Goal: Task Accomplishment & Management: Use online tool/utility

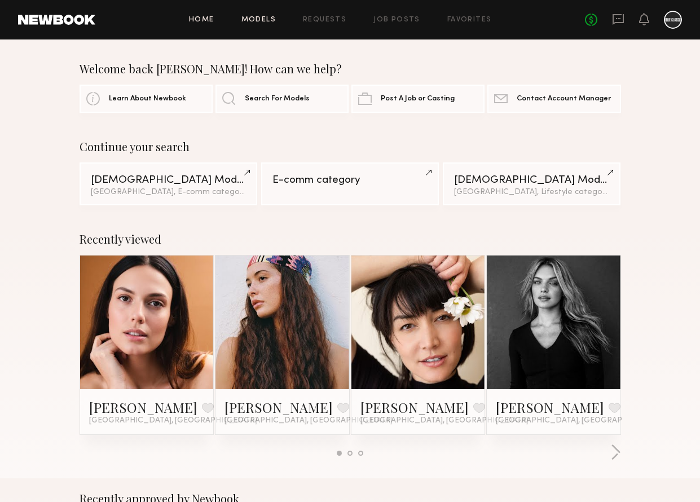
click at [261, 21] on link "Models" at bounding box center [258, 19] width 34 height 7
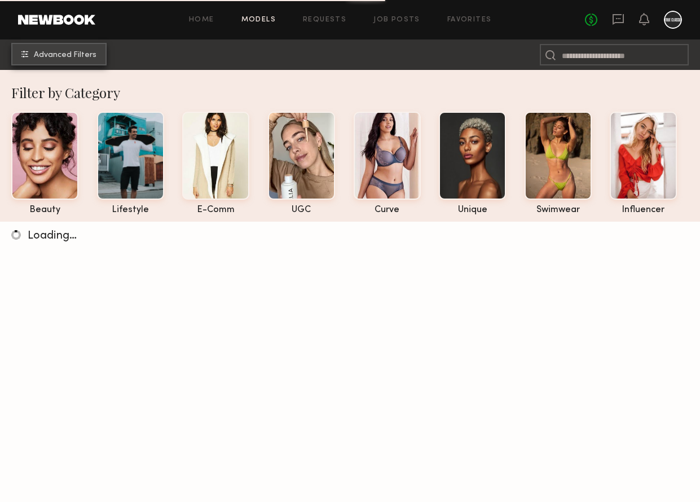
click at [74, 51] on span "Advanced Filters" at bounding box center [65, 55] width 63 height 8
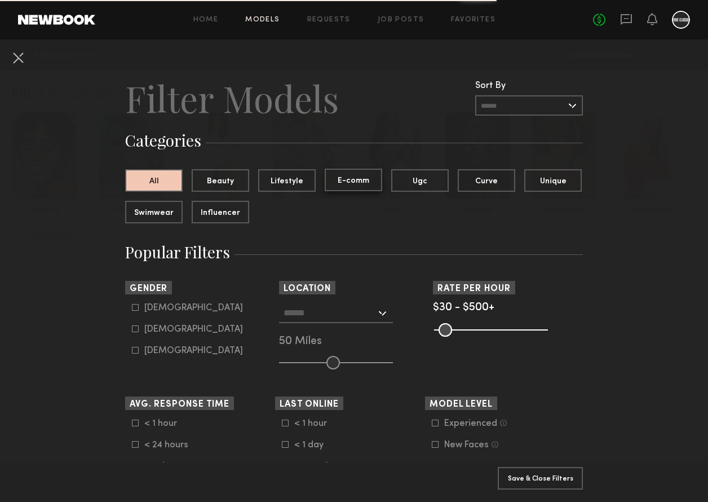
click at [354, 183] on button "E-comm" at bounding box center [354, 180] width 58 height 23
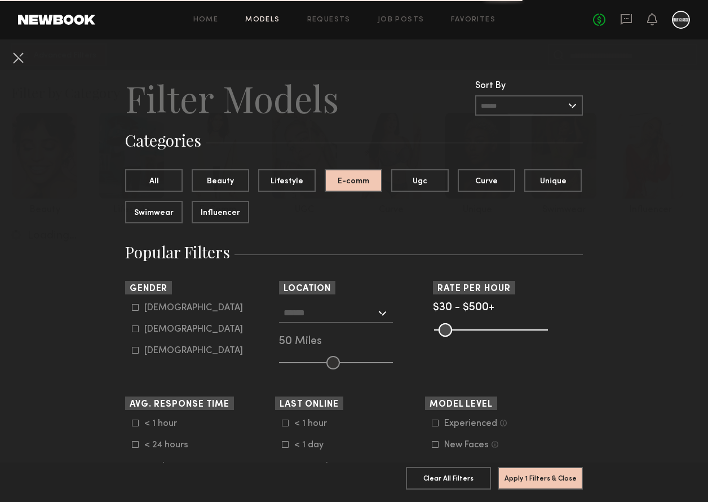
click at [132, 305] on icon at bounding box center [135, 307] width 7 height 7
type input "*"
click at [377, 315] on div at bounding box center [336, 313] width 114 height 20
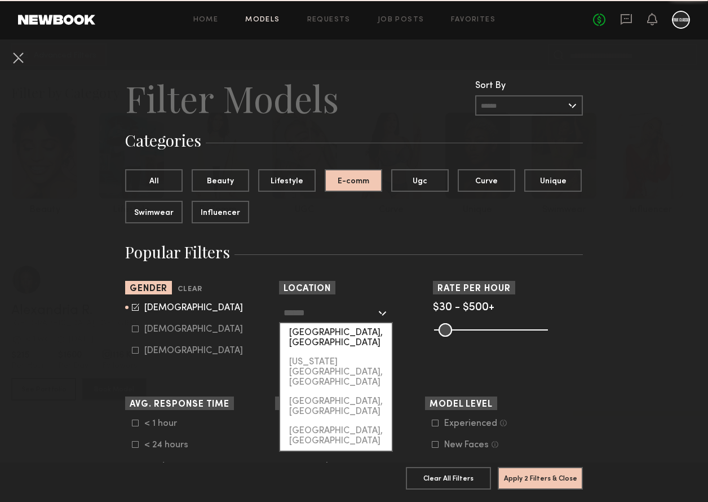
click at [345, 329] on div "[GEOGRAPHIC_DATA], [GEOGRAPHIC_DATA]" at bounding box center [336, 337] width 112 height 29
type input "**********"
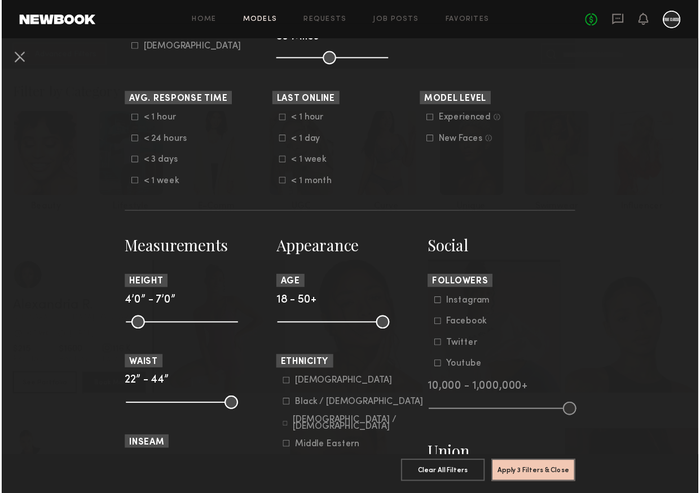
scroll to position [306, 0]
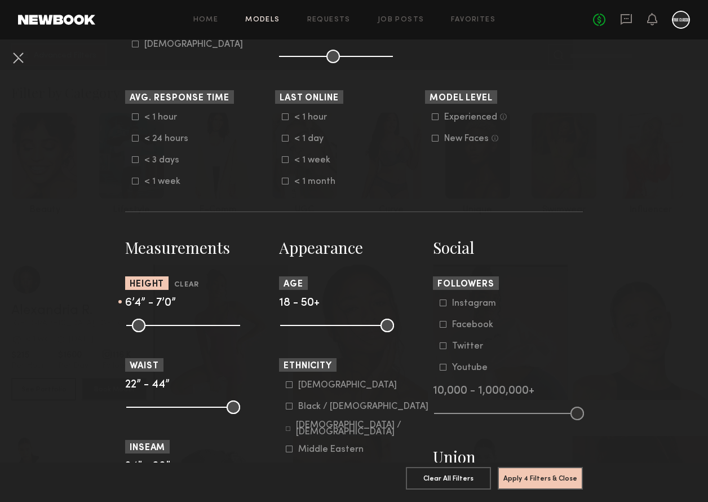
drag, startPoint x: 129, startPoint y: 327, endPoint x: 208, endPoint y: 329, distance: 79.5
type input "**"
click at [208, 329] on input "range" at bounding box center [183, 326] width 114 height 14
click at [540, 473] on button "Apply 4 Filters & Close" at bounding box center [540, 477] width 85 height 23
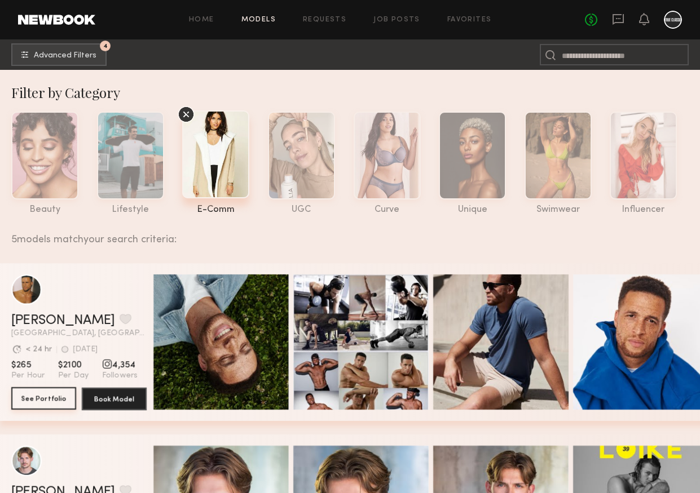
click at [44, 387] on button "See Portfolio" at bounding box center [43, 398] width 65 height 23
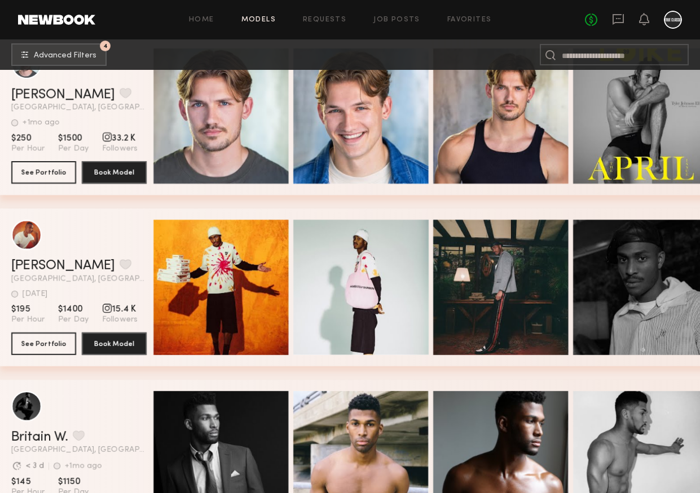
scroll to position [430, 0]
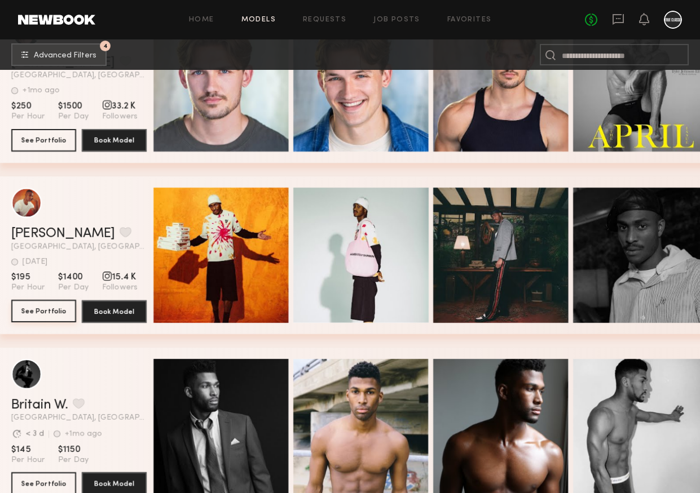
click at [48, 311] on button "See Portfolio" at bounding box center [43, 311] width 65 height 23
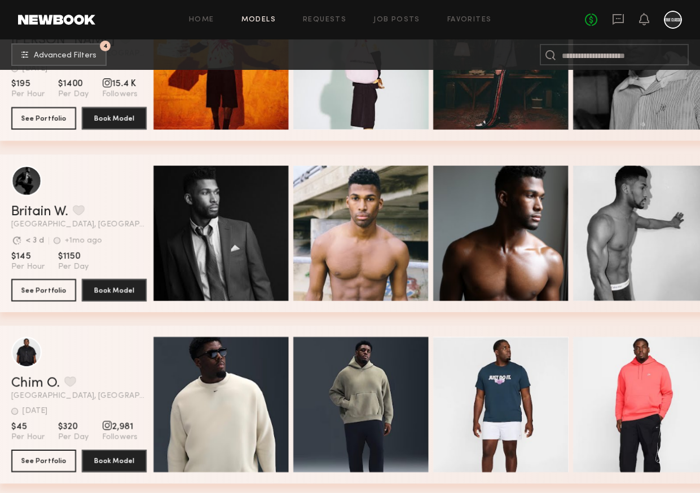
scroll to position [715, 0]
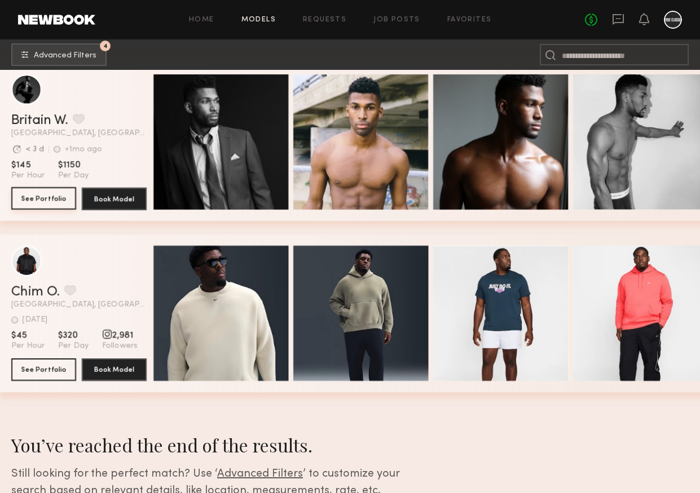
click at [42, 193] on button "See Portfolio" at bounding box center [43, 198] width 65 height 23
click at [39, 370] on button "See Portfolio" at bounding box center [43, 369] width 65 height 23
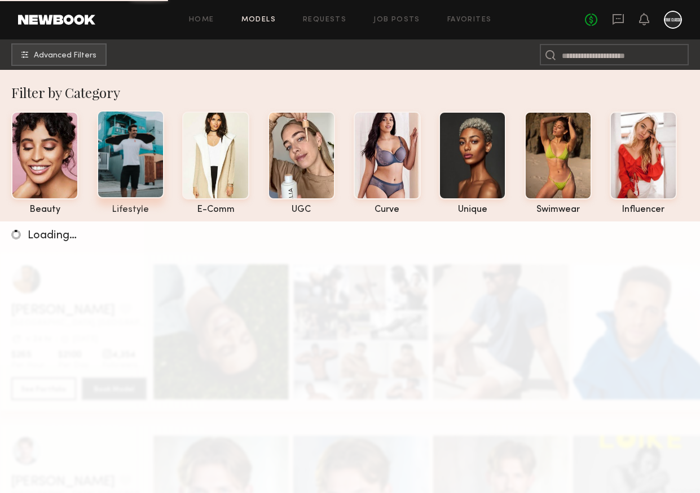
click at [139, 178] on div at bounding box center [130, 155] width 67 height 88
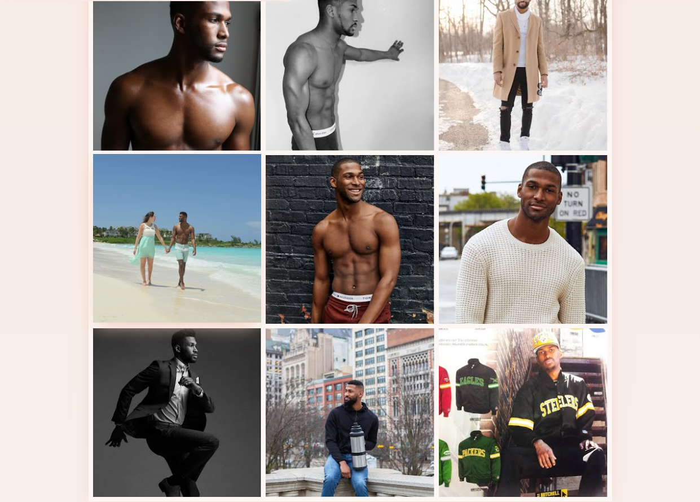
scroll to position [659, 0]
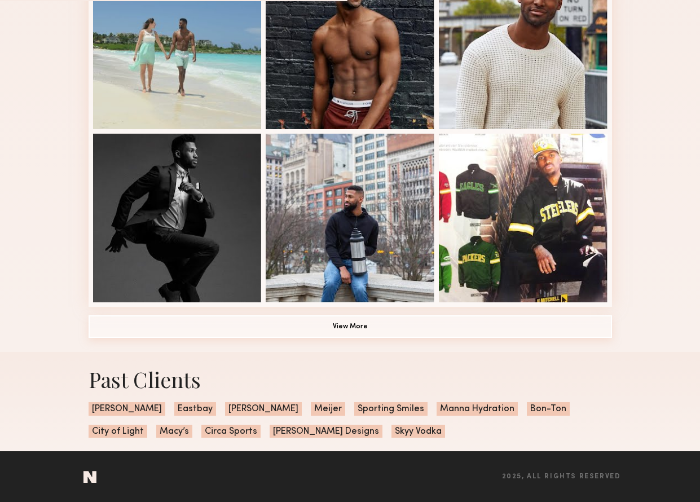
click at [358, 325] on button "View More" at bounding box center [350, 326] width 523 height 23
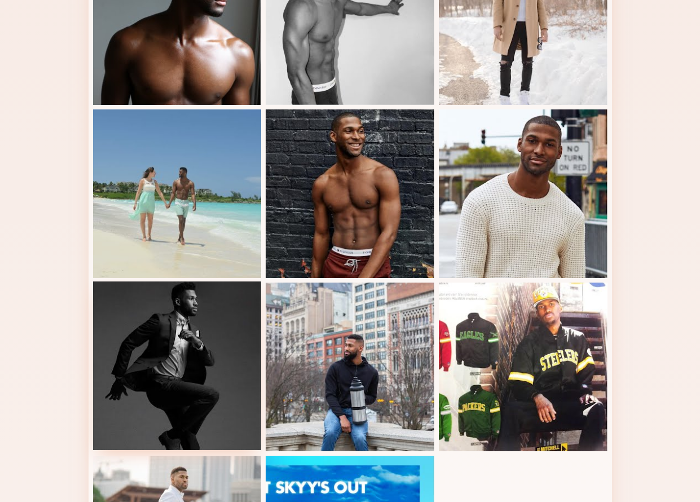
scroll to position [155, 0]
